Goal: Transaction & Acquisition: Purchase product/service

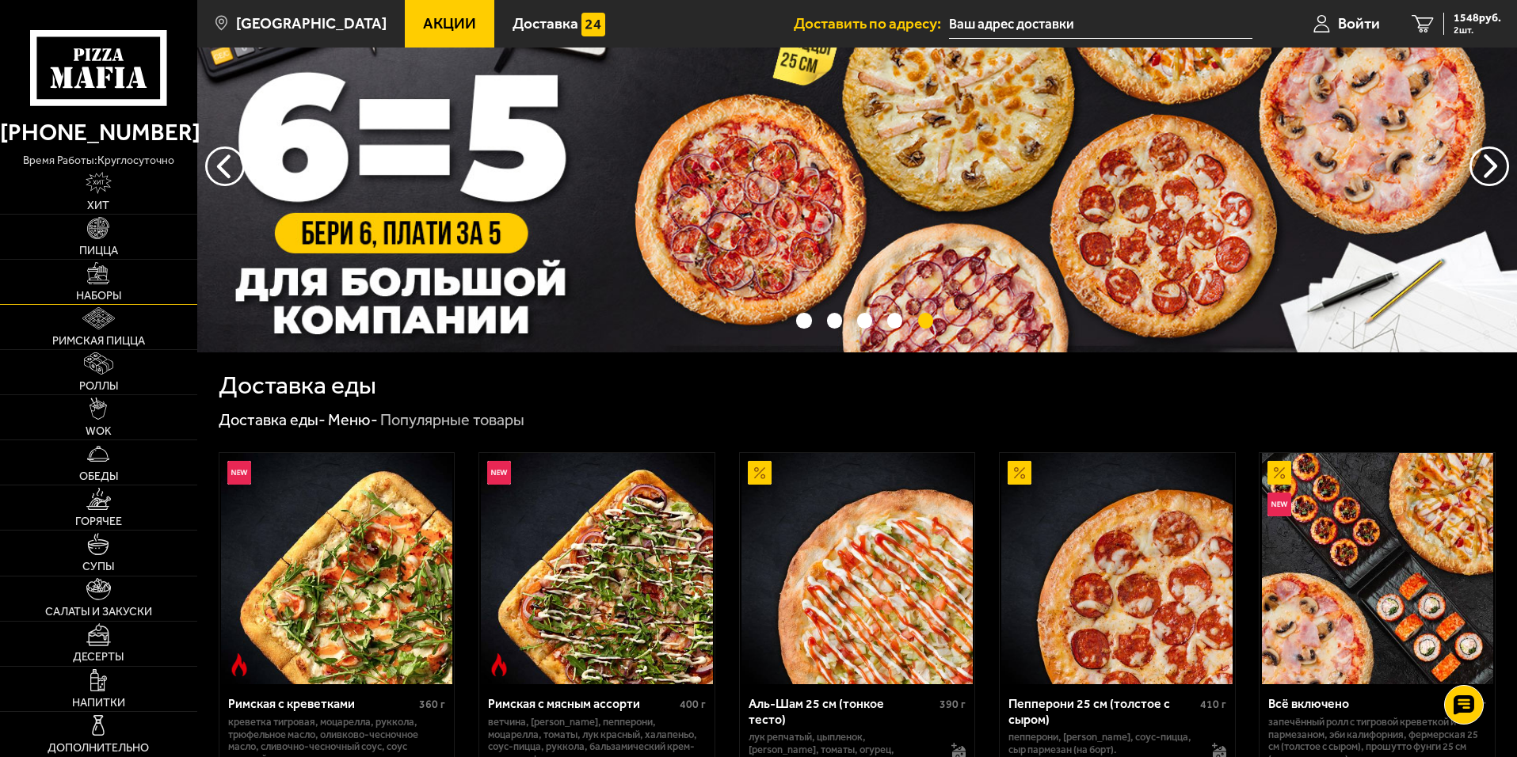
scroll to position [79, 0]
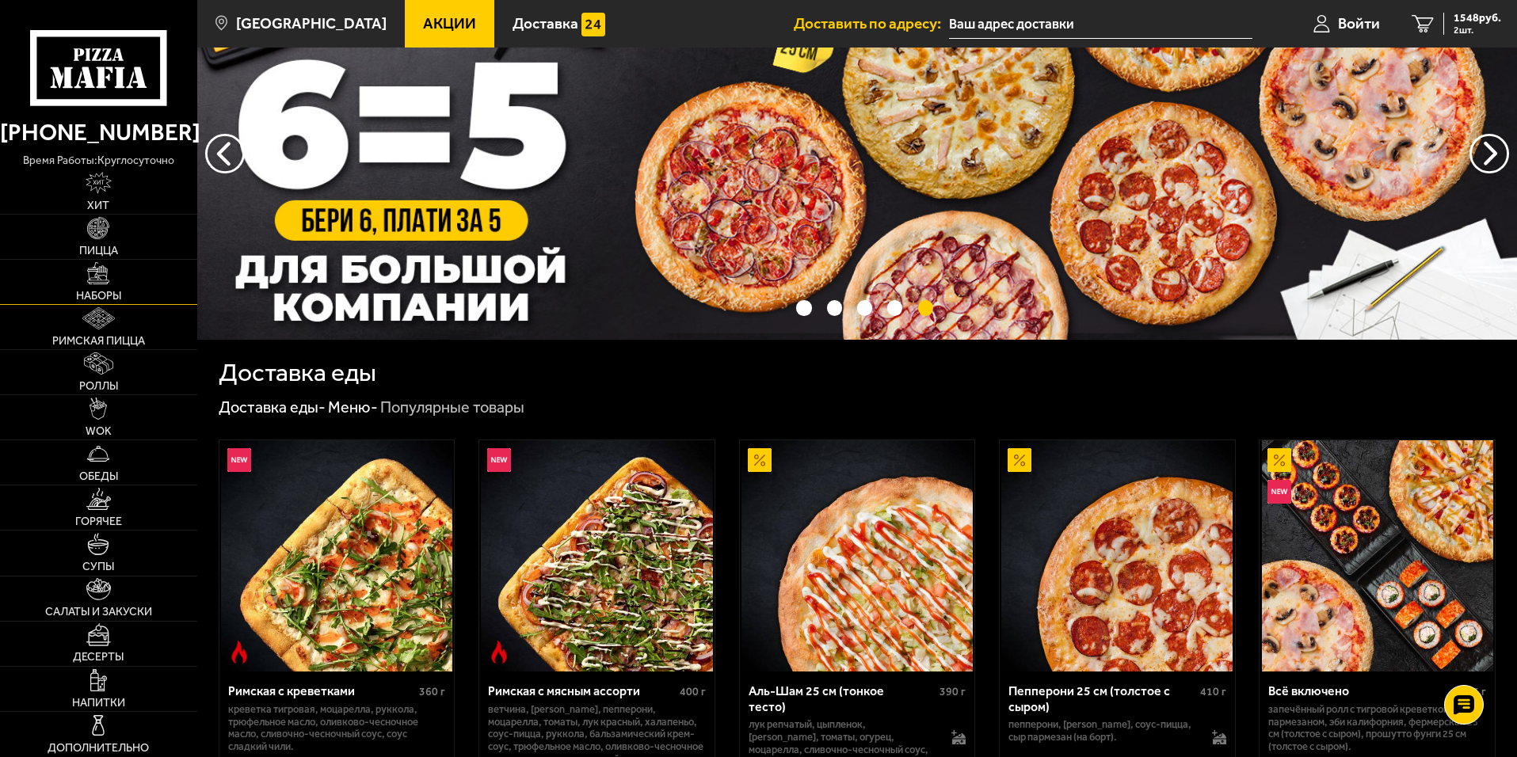
click at [110, 279] on link "Наборы" at bounding box center [98, 282] width 197 height 44
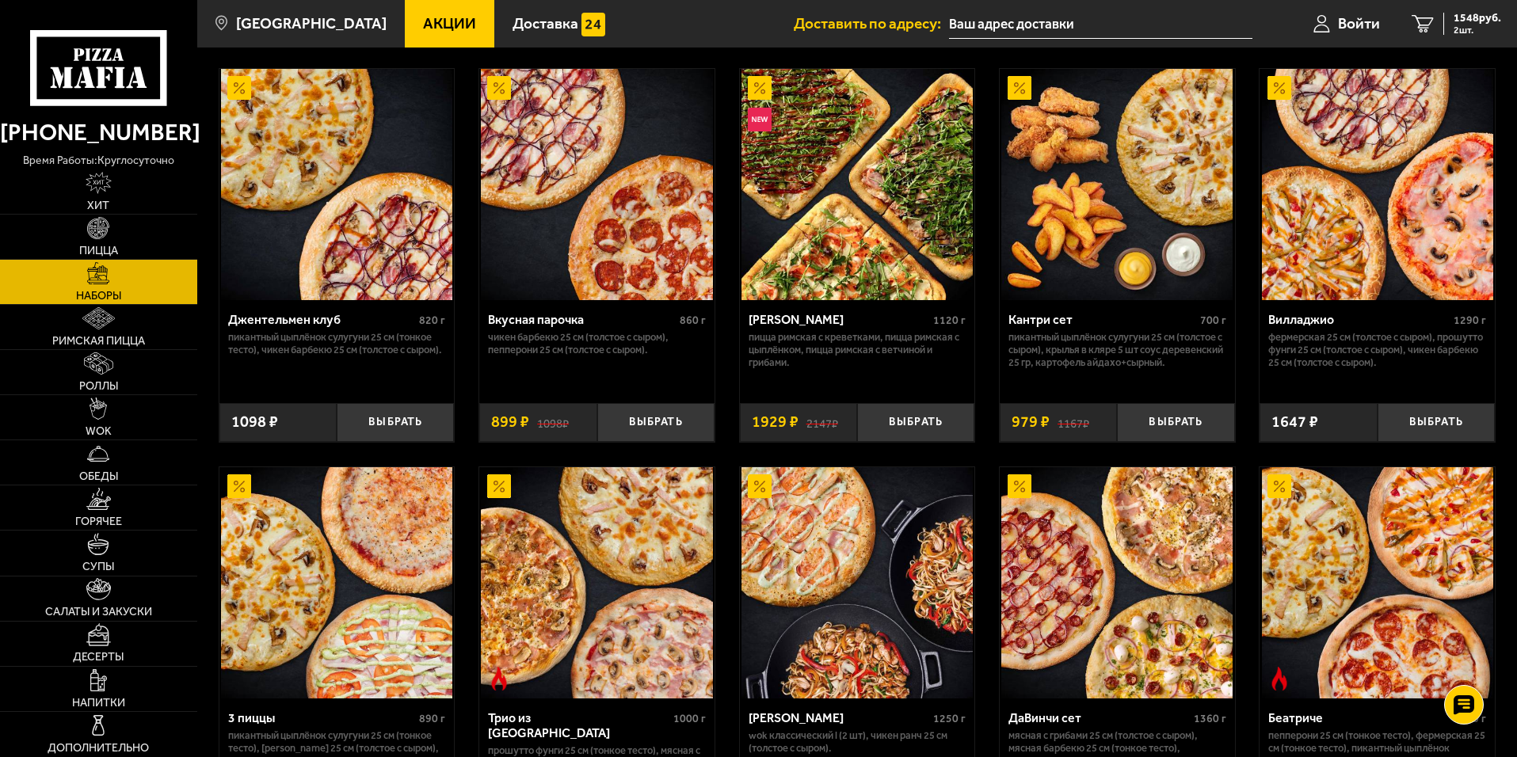
scroll to position [317, 0]
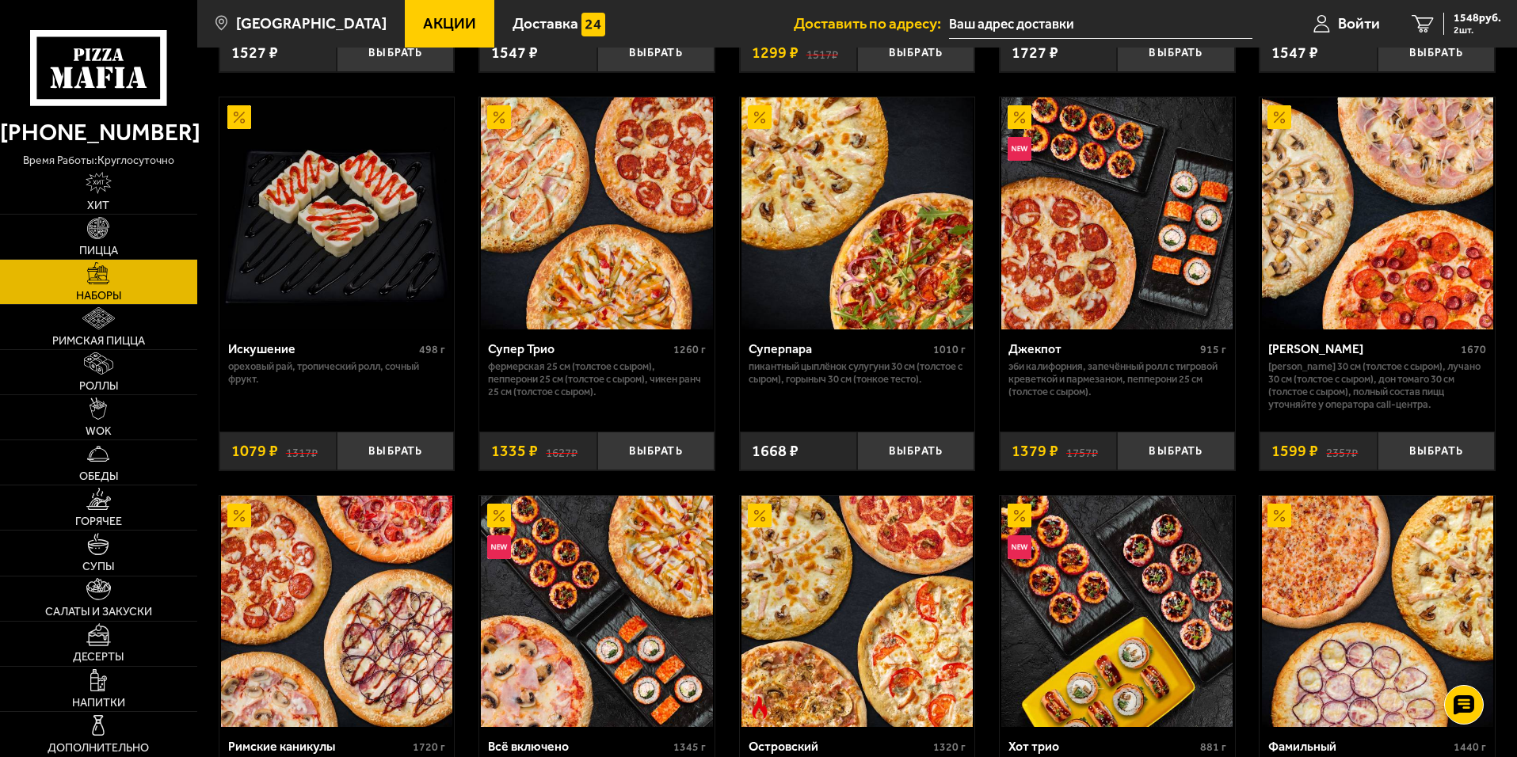
scroll to position [792, 0]
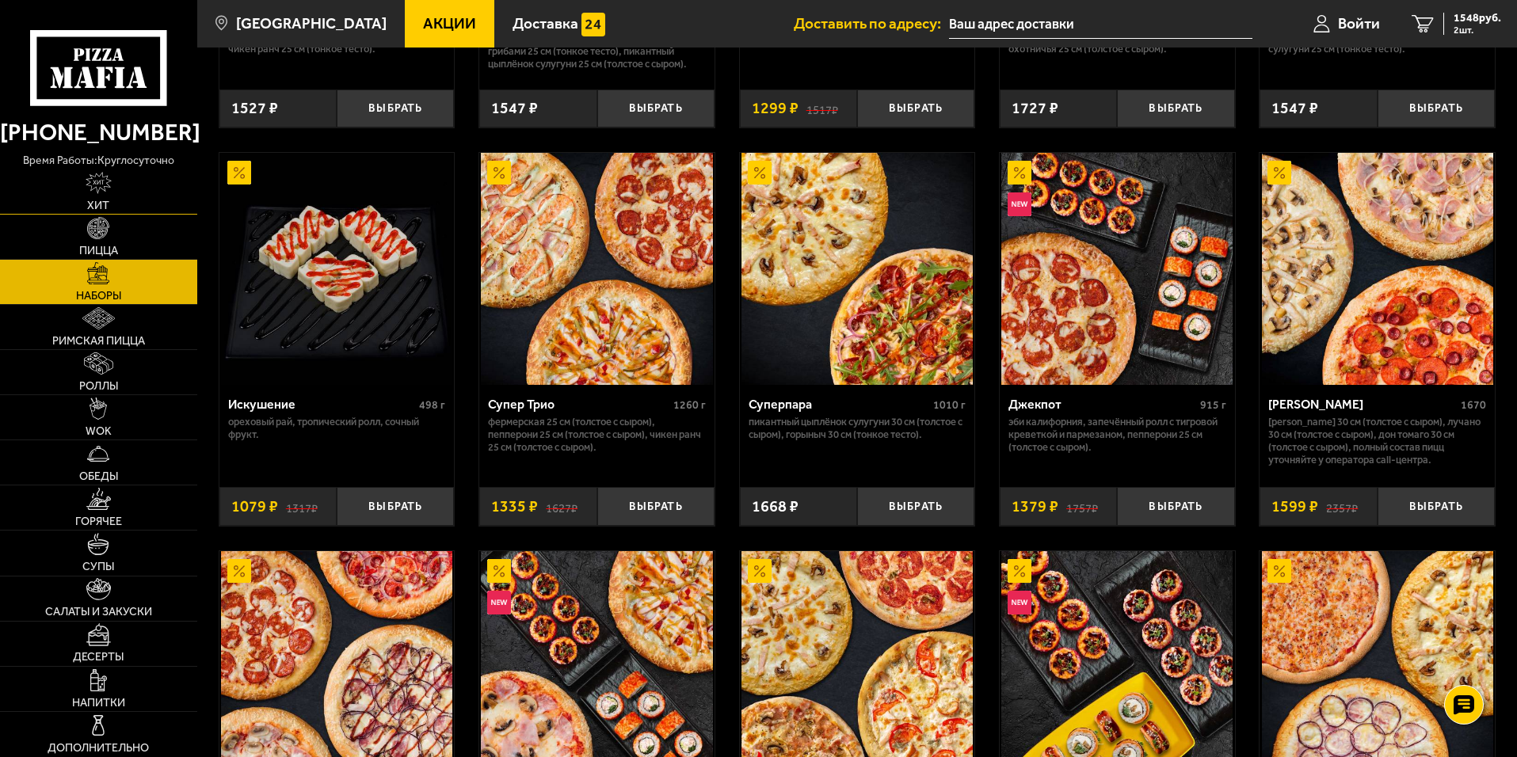
click at [101, 203] on span "Хит" at bounding box center [98, 205] width 22 height 11
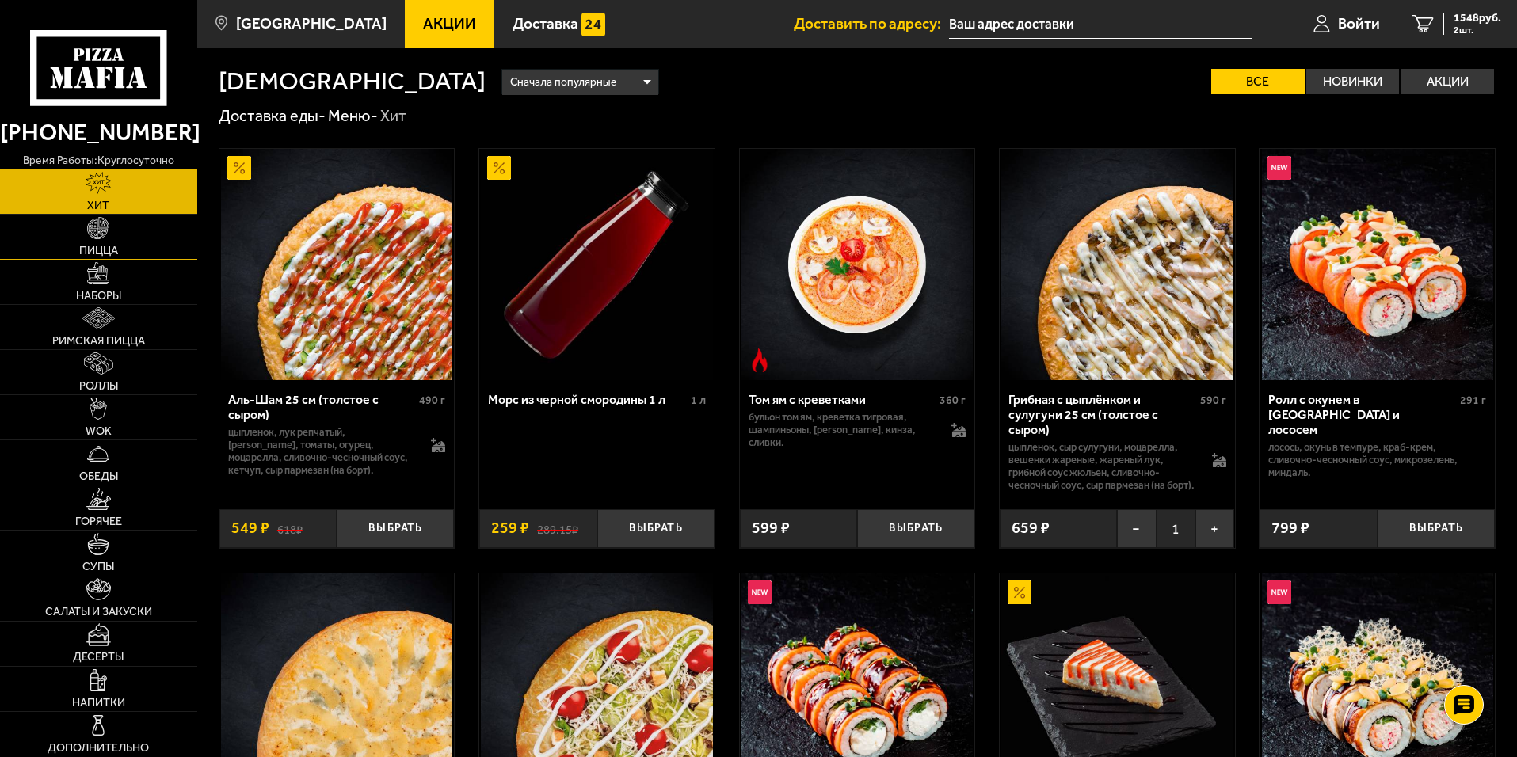
click at [97, 251] on span "Пицца" at bounding box center [98, 251] width 39 height 11
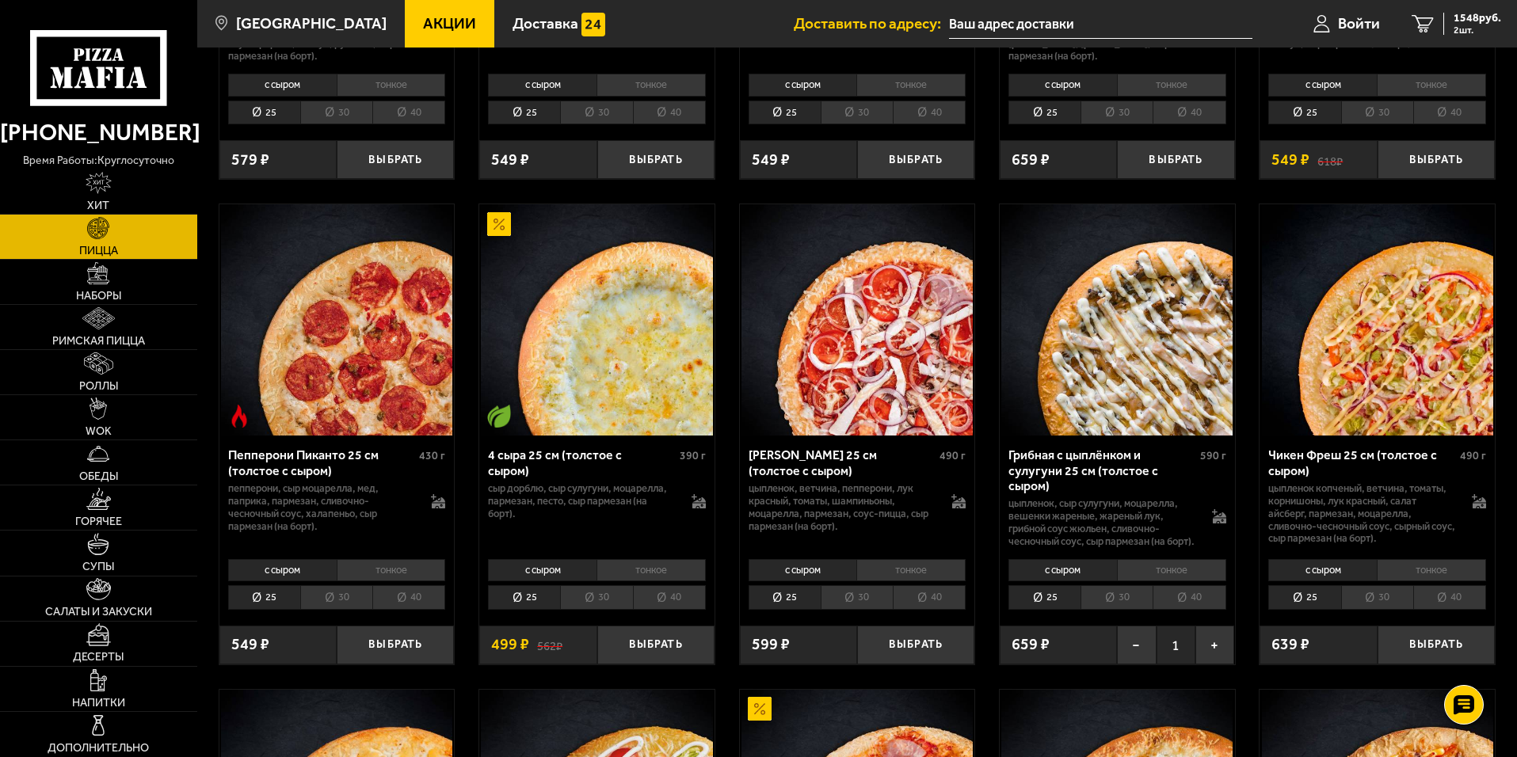
scroll to position [871, 0]
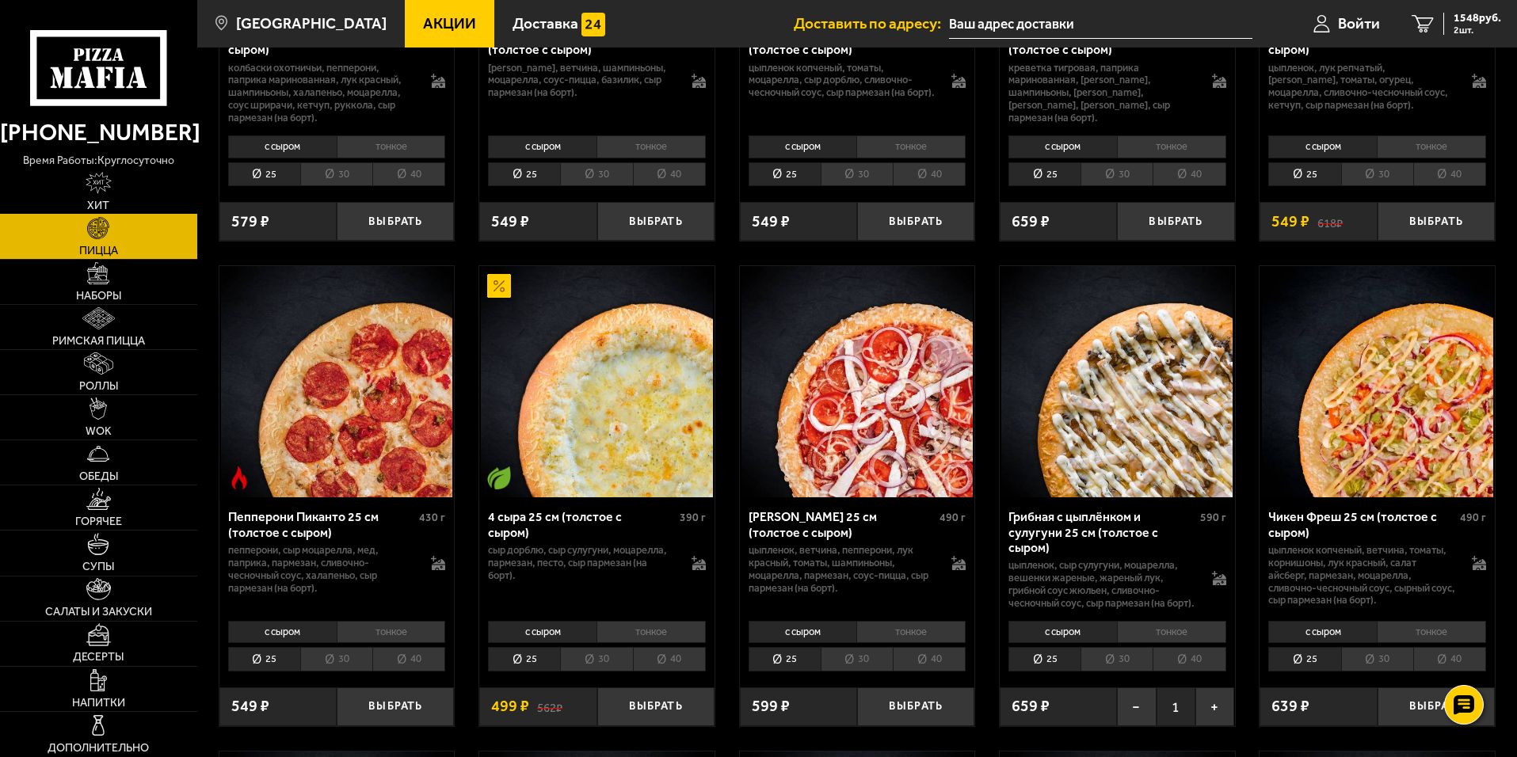
click at [104, 200] on span "Хит" at bounding box center [98, 205] width 22 height 11
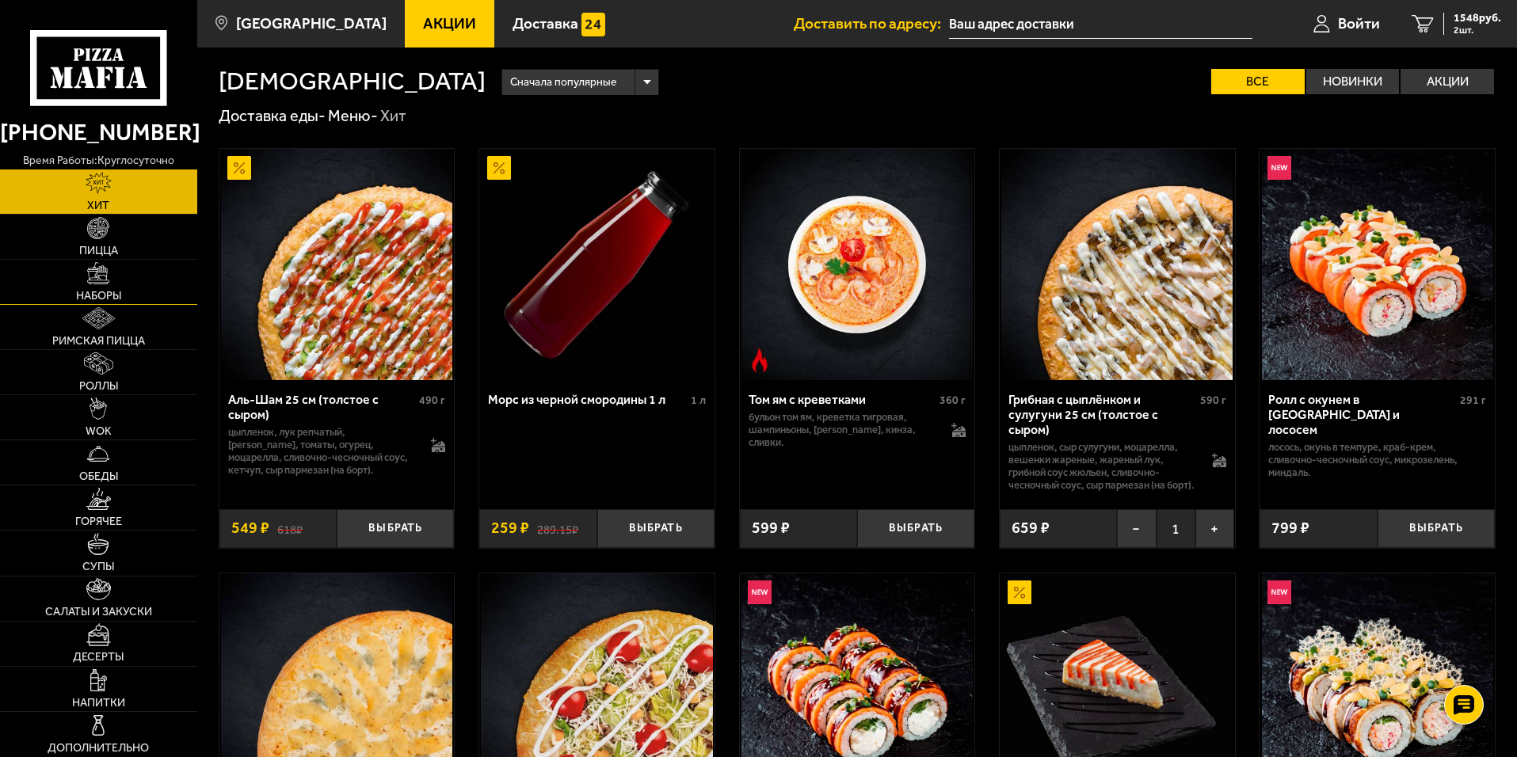
click at [103, 273] on img at bounding box center [98, 273] width 22 height 22
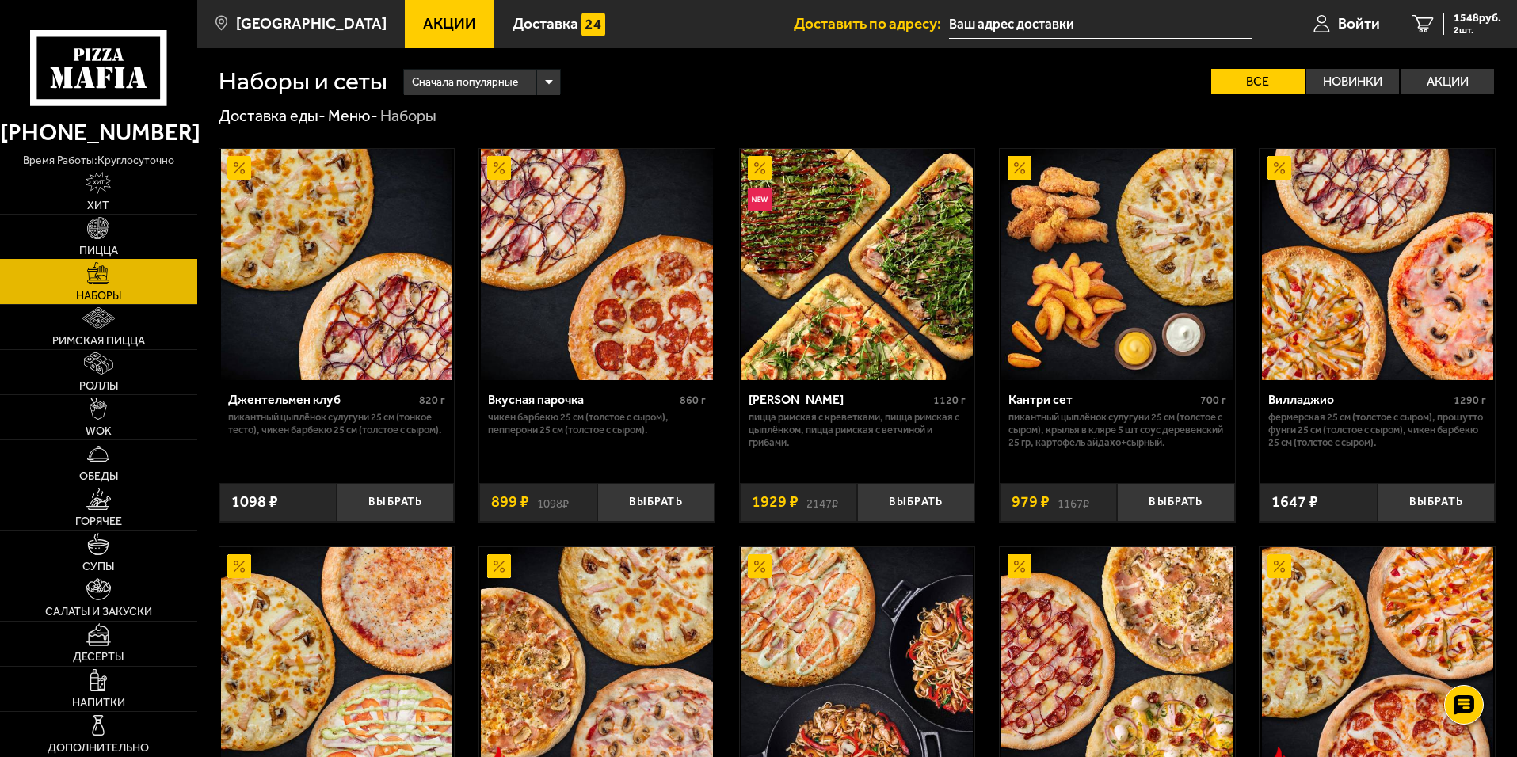
click at [103, 243] on link "Пицца" at bounding box center [98, 237] width 197 height 44
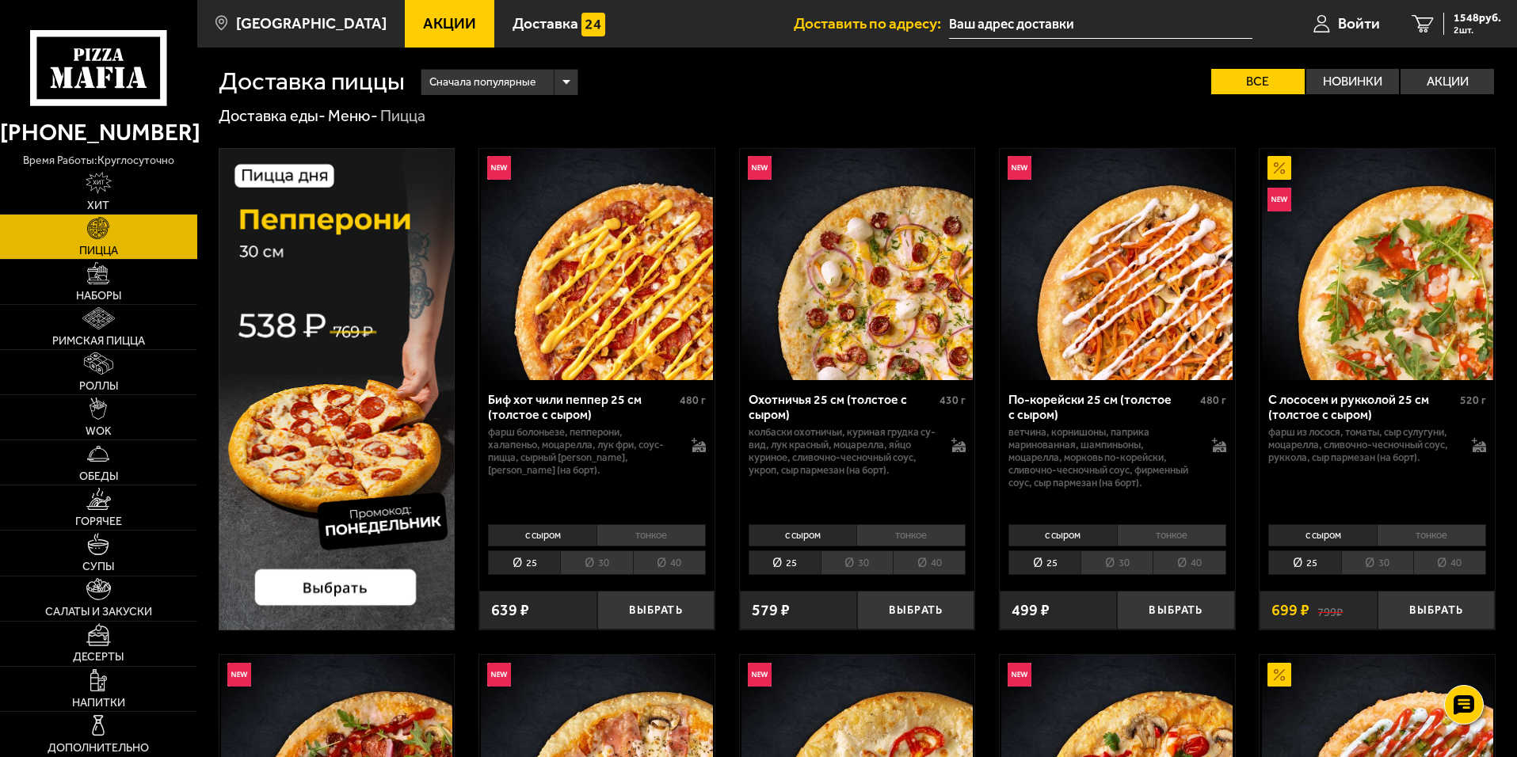
click at [921, 571] on li "40" at bounding box center [929, 562] width 73 height 25
